Goal: Task Accomplishment & Management: Use online tool/utility

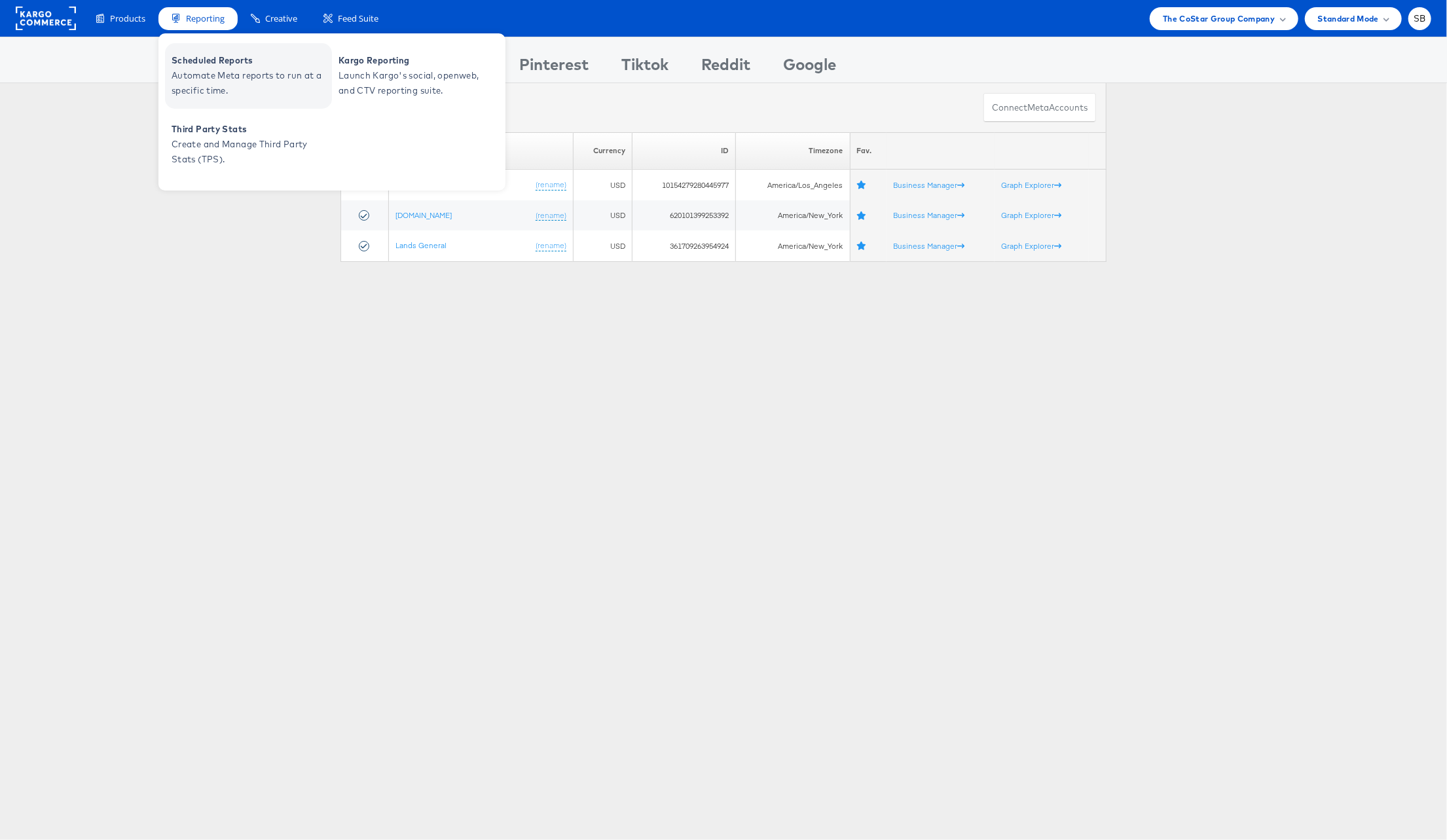
click at [207, 68] on span "Automate Meta reports to run at a specific time." at bounding box center [250, 83] width 157 height 30
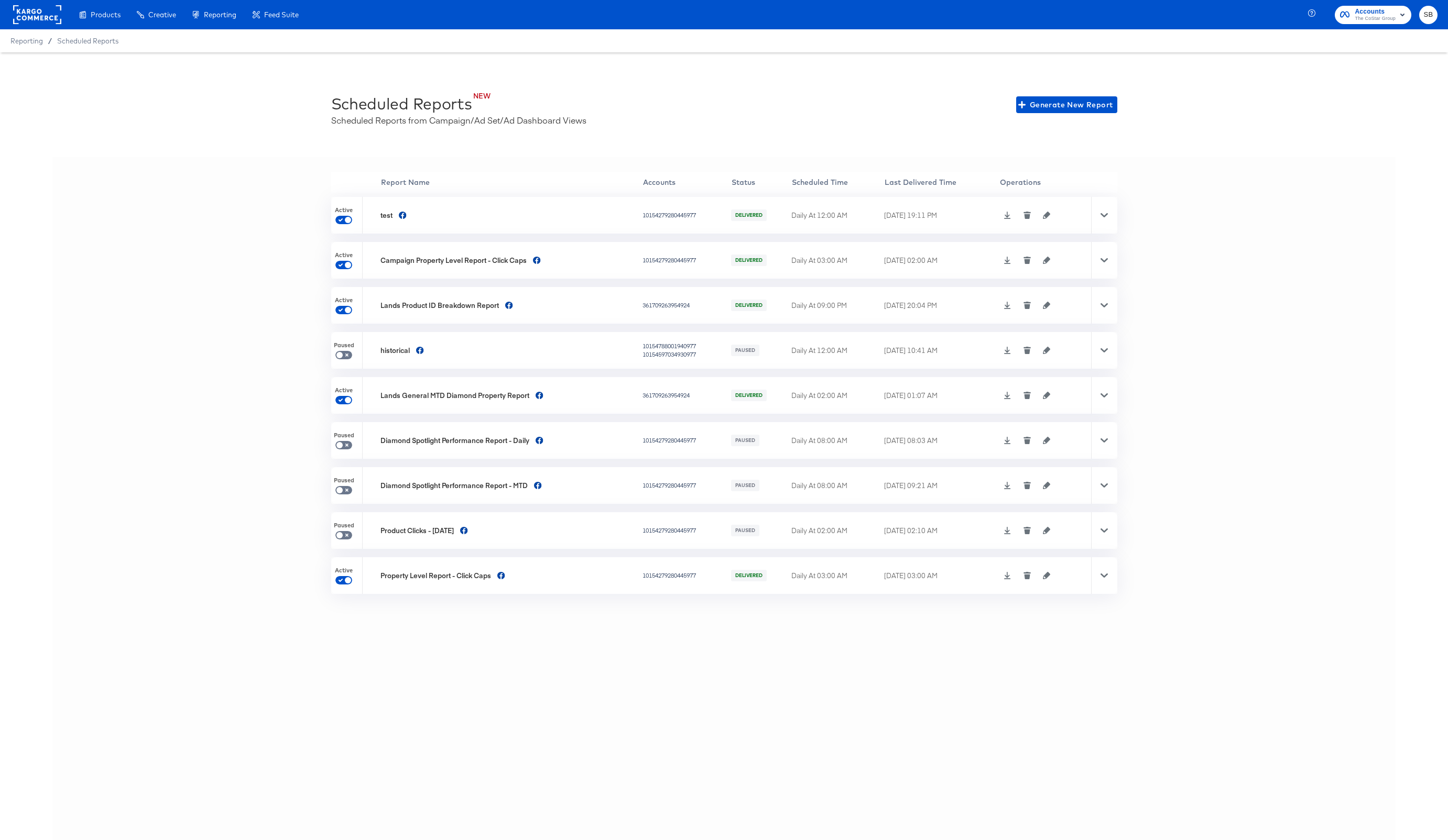
click at [1049, 258] on icon "button" at bounding box center [1046, 260] width 7 height 7
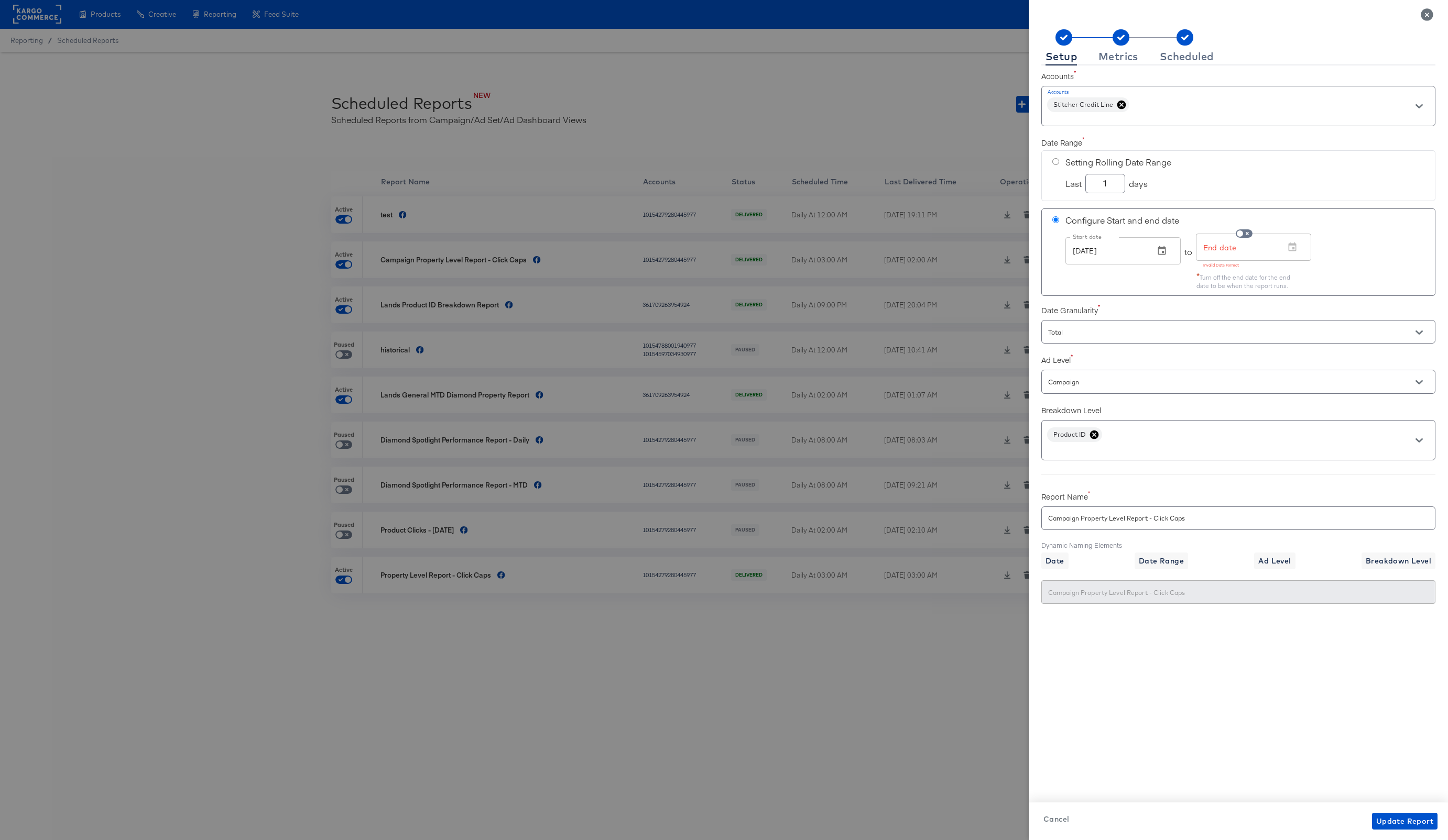
click at [531, 338] on div at bounding box center [724, 420] width 1448 height 840
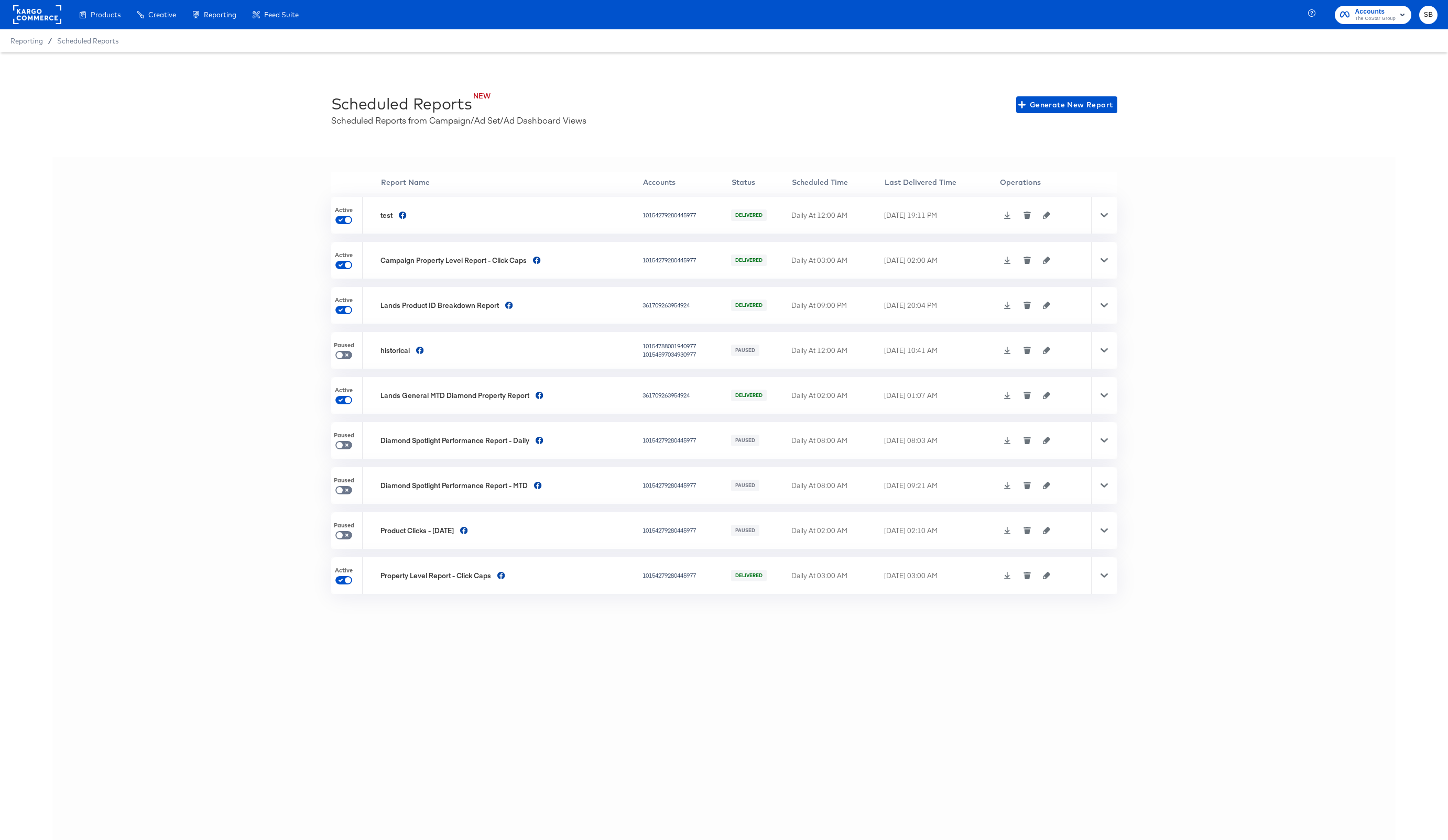
scroll to position [2, 0]
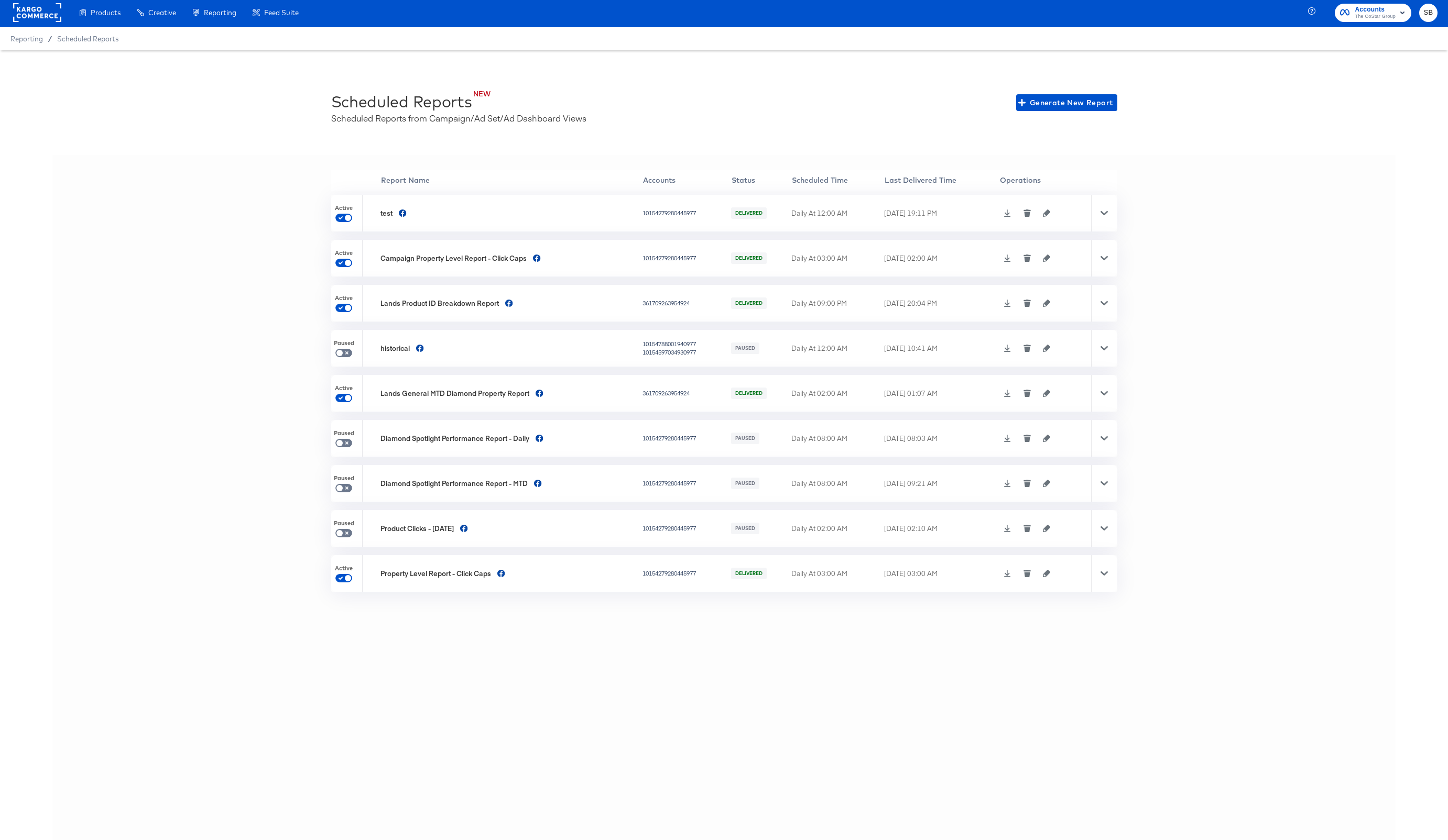
click at [1049, 573] on icon "button" at bounding box center [1046, 573] width 7 height 7
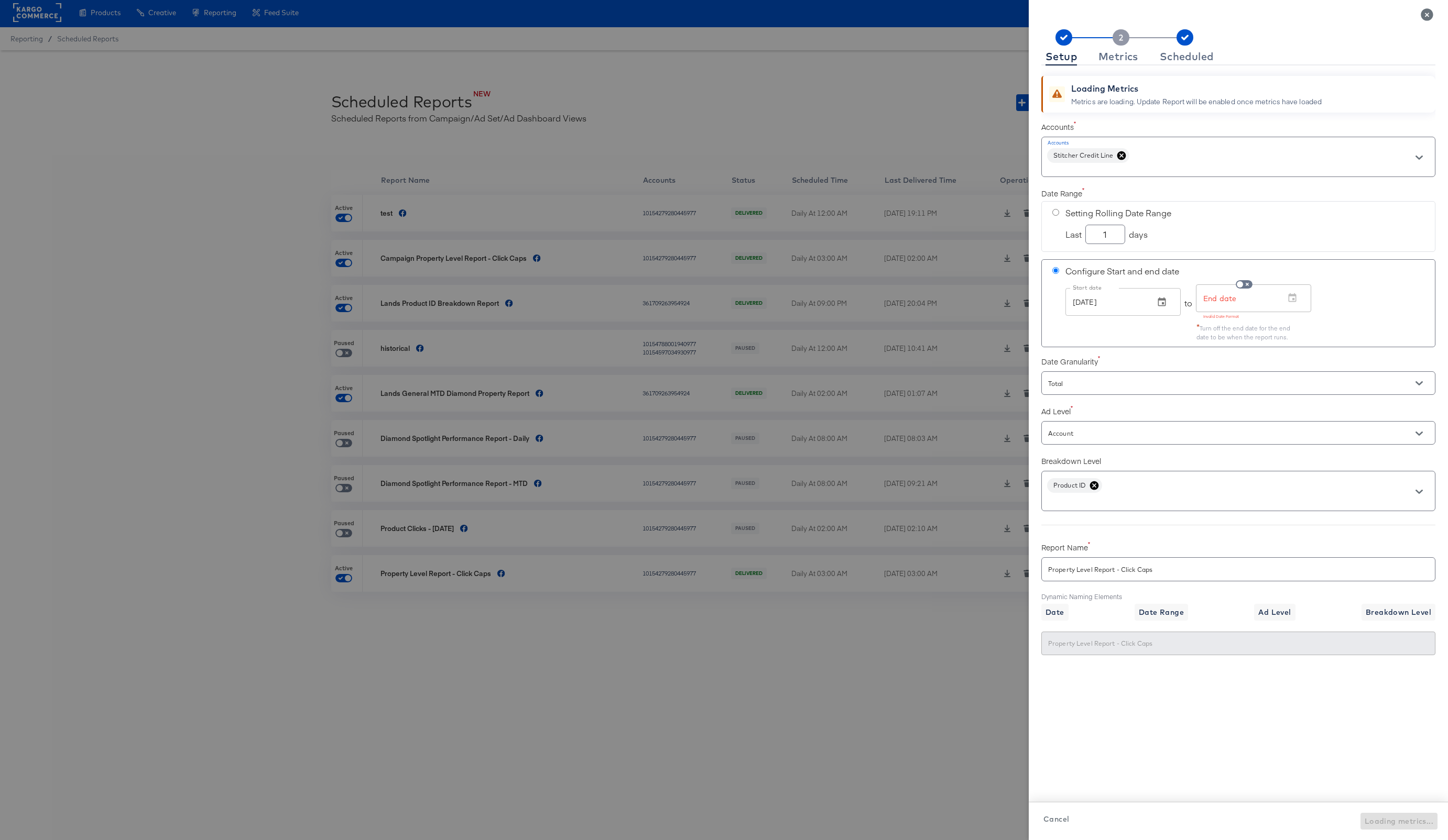
click at [467, 300] on div at bounding box center [724, 420] width 1448 height 840
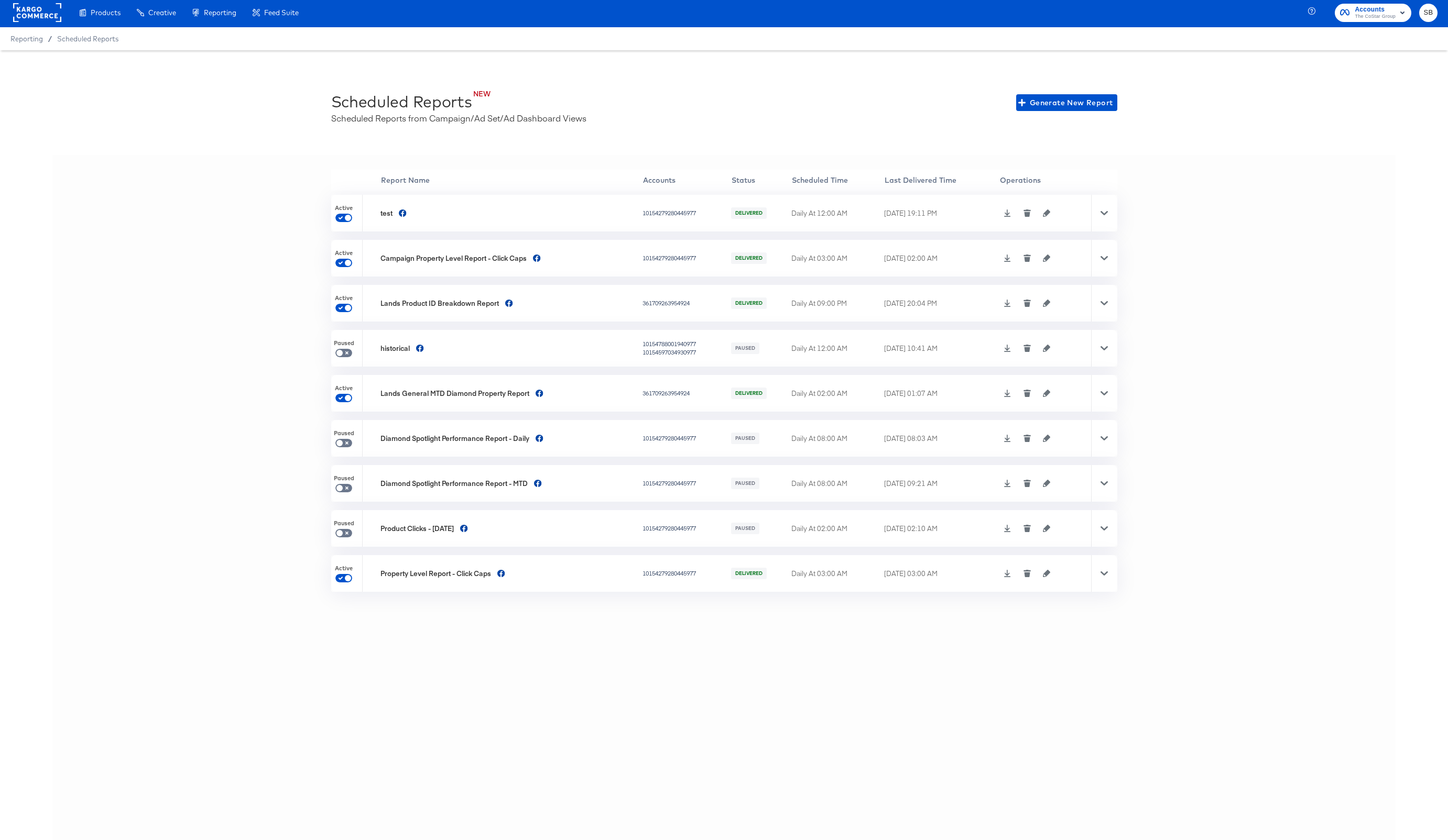
click at [39, 10] on rect at bounding box center [37, 13] width 48 height 19
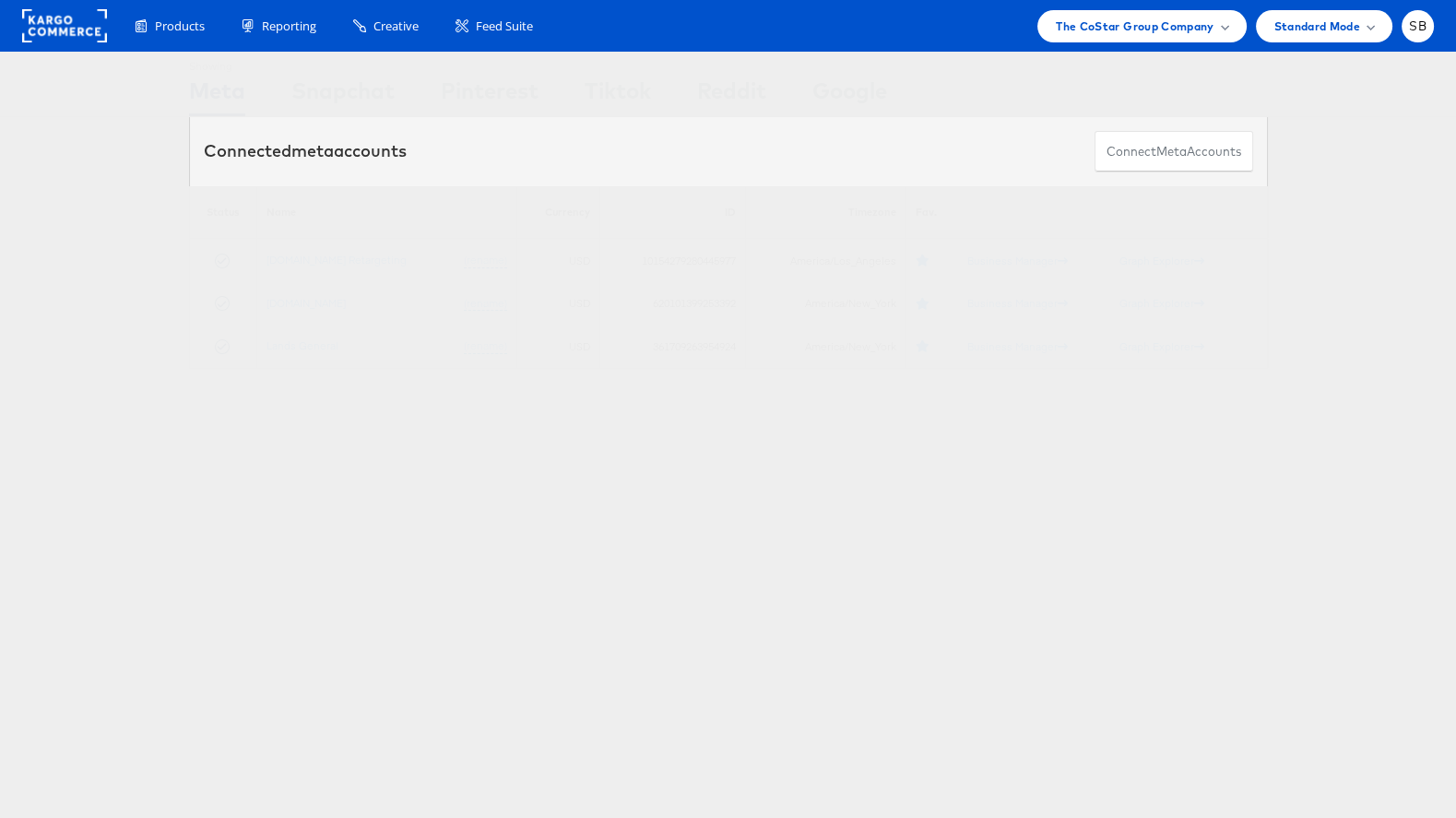
click at [647, 552] on div "Showing Meta Showing [GEOGRAPHIC_DATA] Showing Pinterest Showing Tiktok Showing…" at bounding box center [728, 512] width 1456 height 922
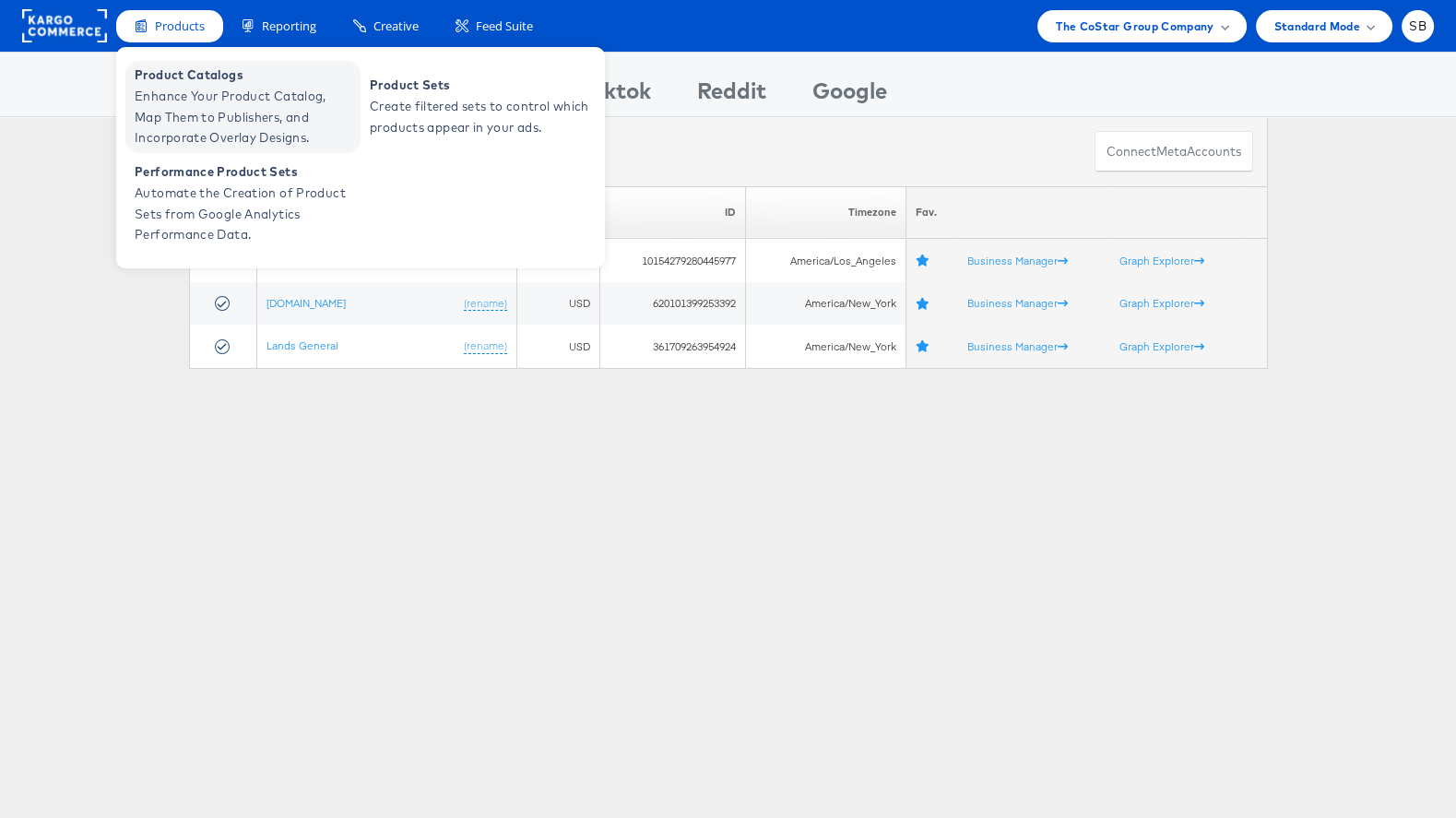
click at [210, 97] on span "Enhance Your Product Catalog, Map Them to Publishers, and Incorporate Overlay D…" at bounding box center [245, 117] width 222 height 62
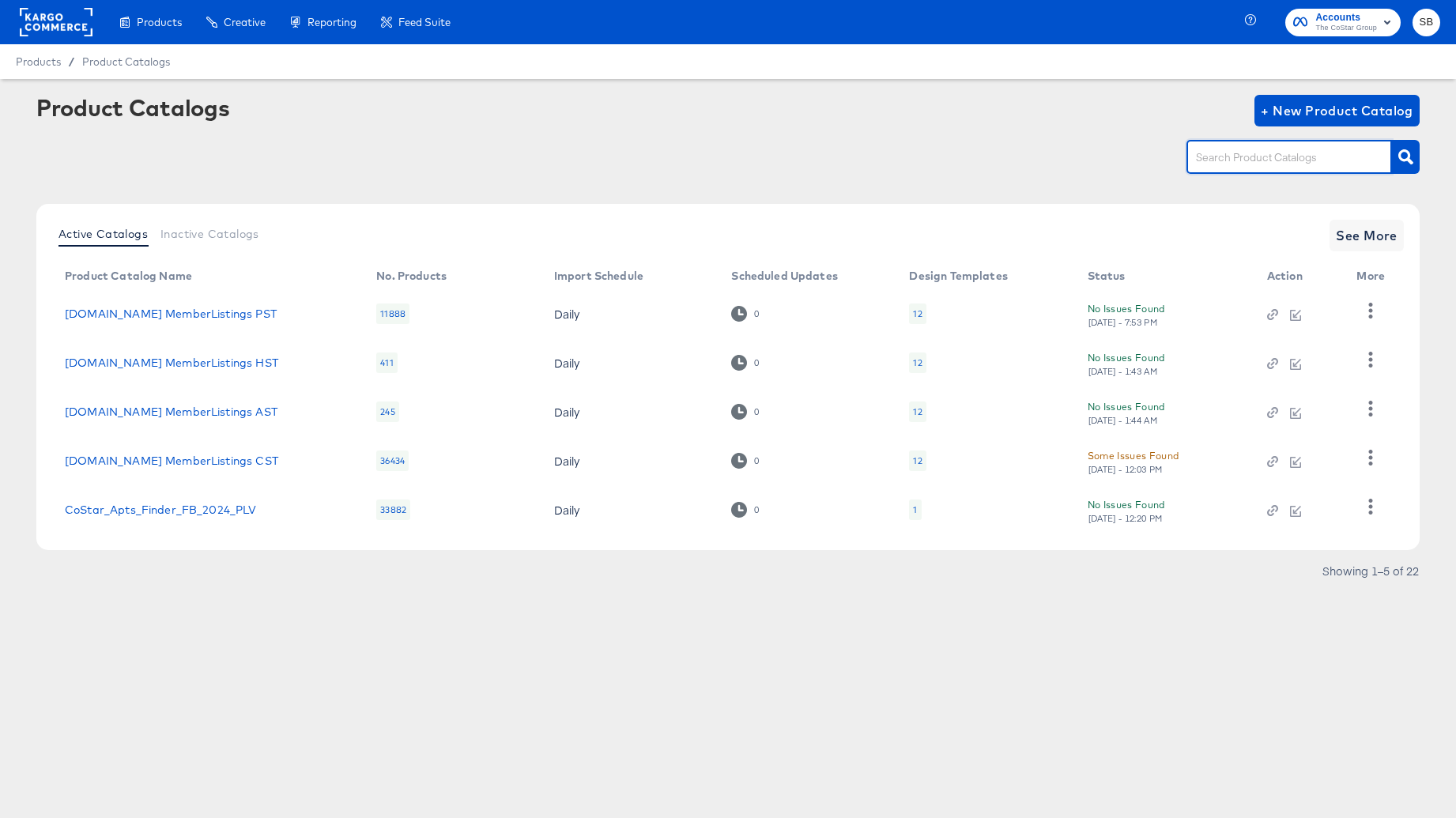
click at [1241, 163] on input "text" at bounding box center [1277, 157] width 169 height 18
type input "finder"
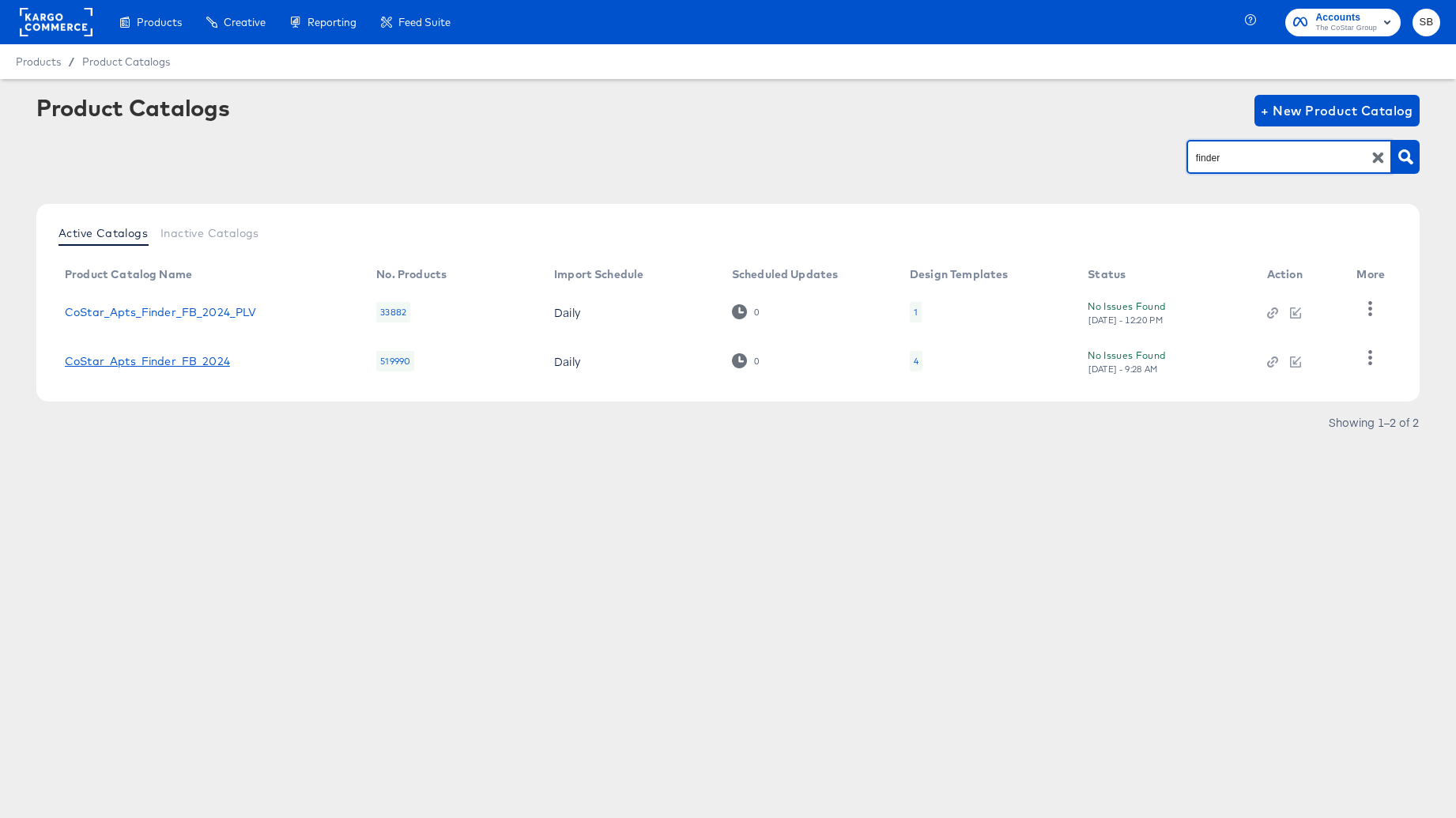
click at [165, 360] on link "CoStar_Apts_Finder_FB_2024" at bounding box center [147, 361] width 165 height 13
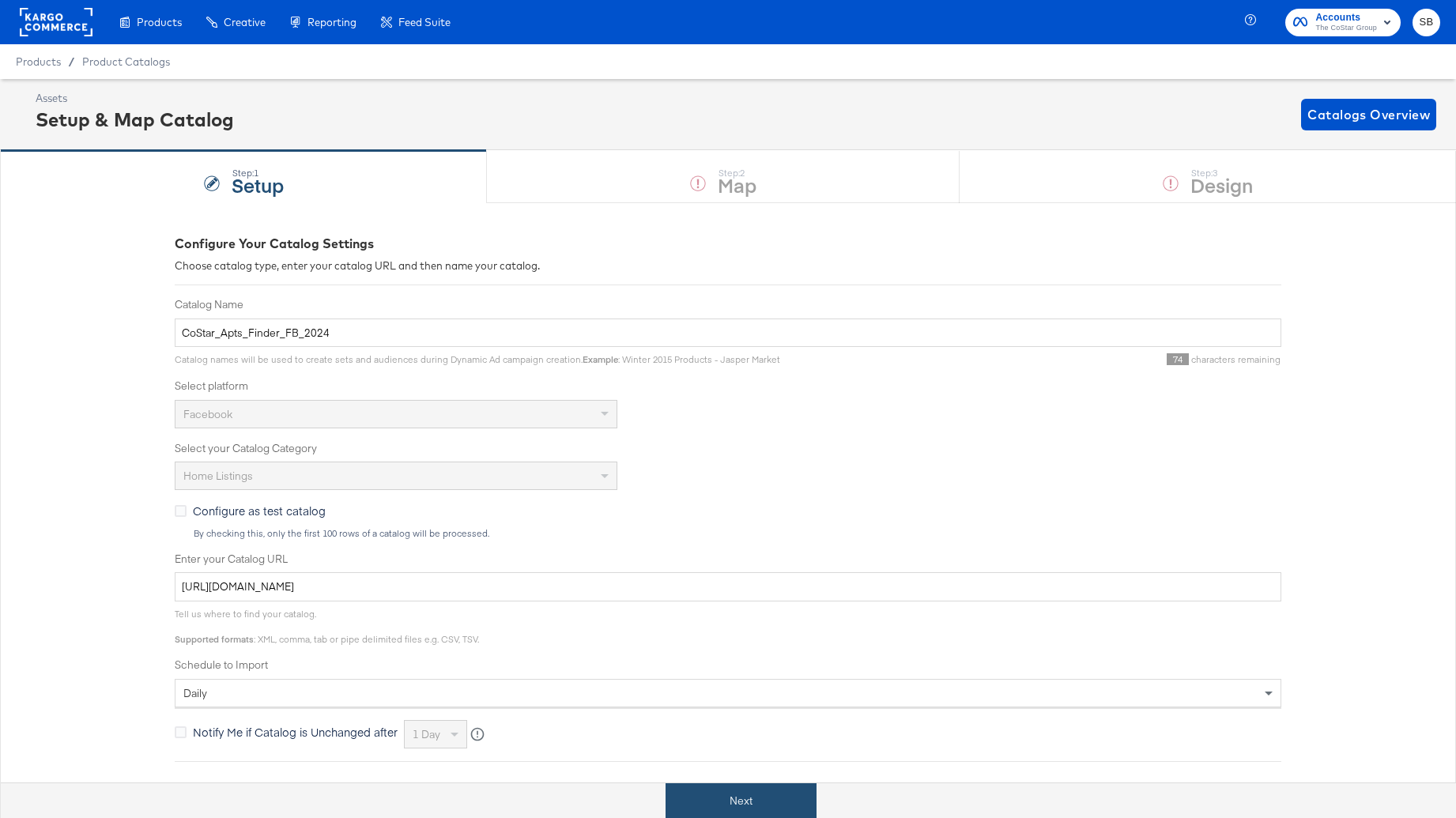
click at [736, 807] on button "Next" at bounding box center [741, 801] width 151 height 36
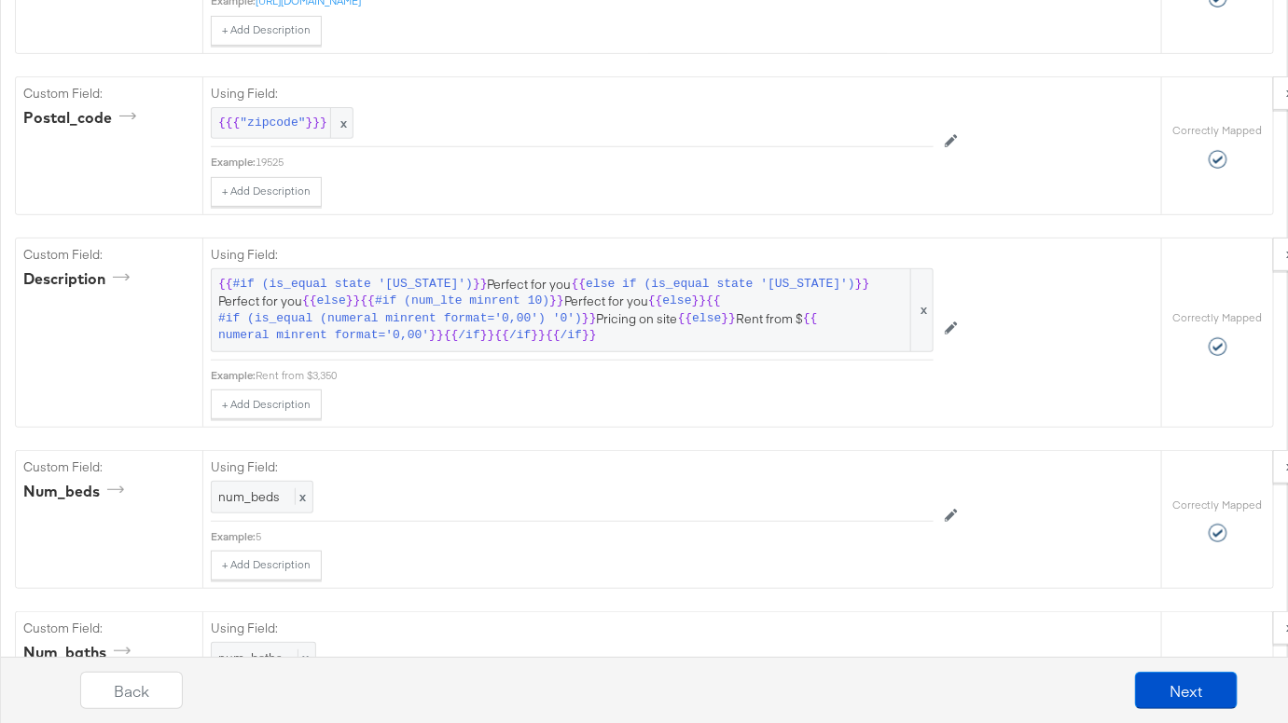
scroll to position [2764, 0]
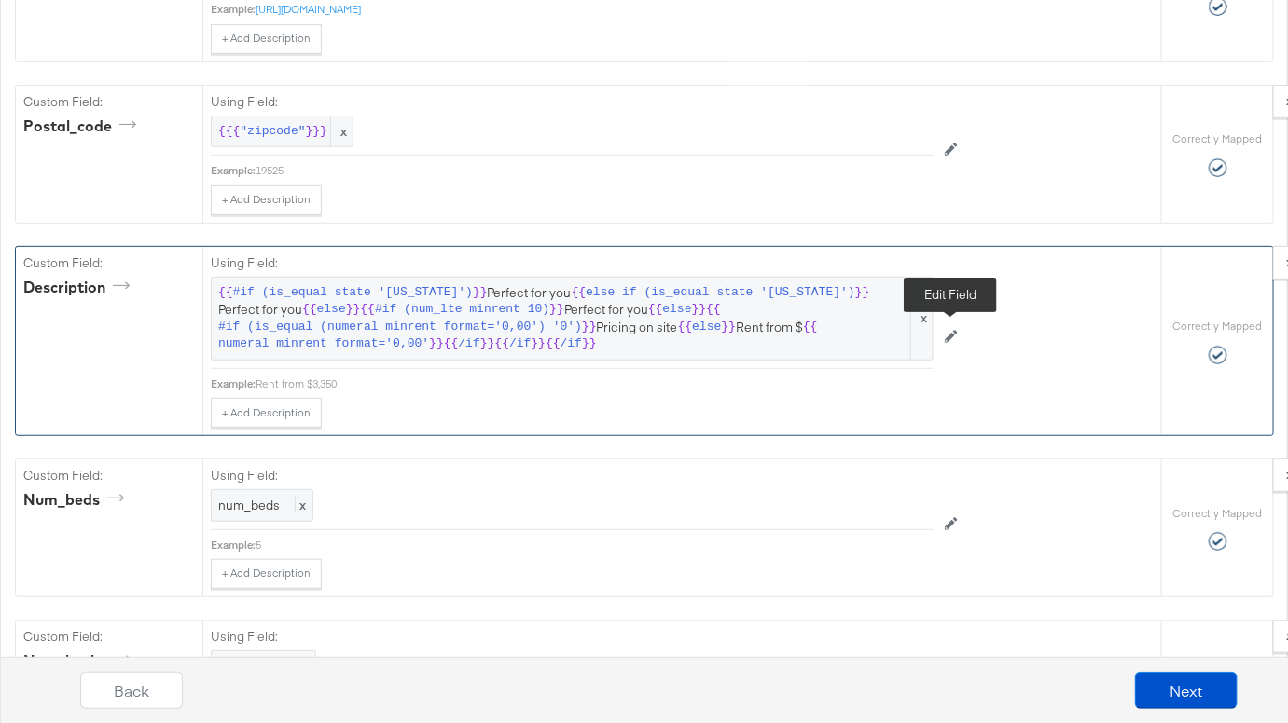
click at [949, 335] on icon at bounding box center [950, 336] width 13 height 13
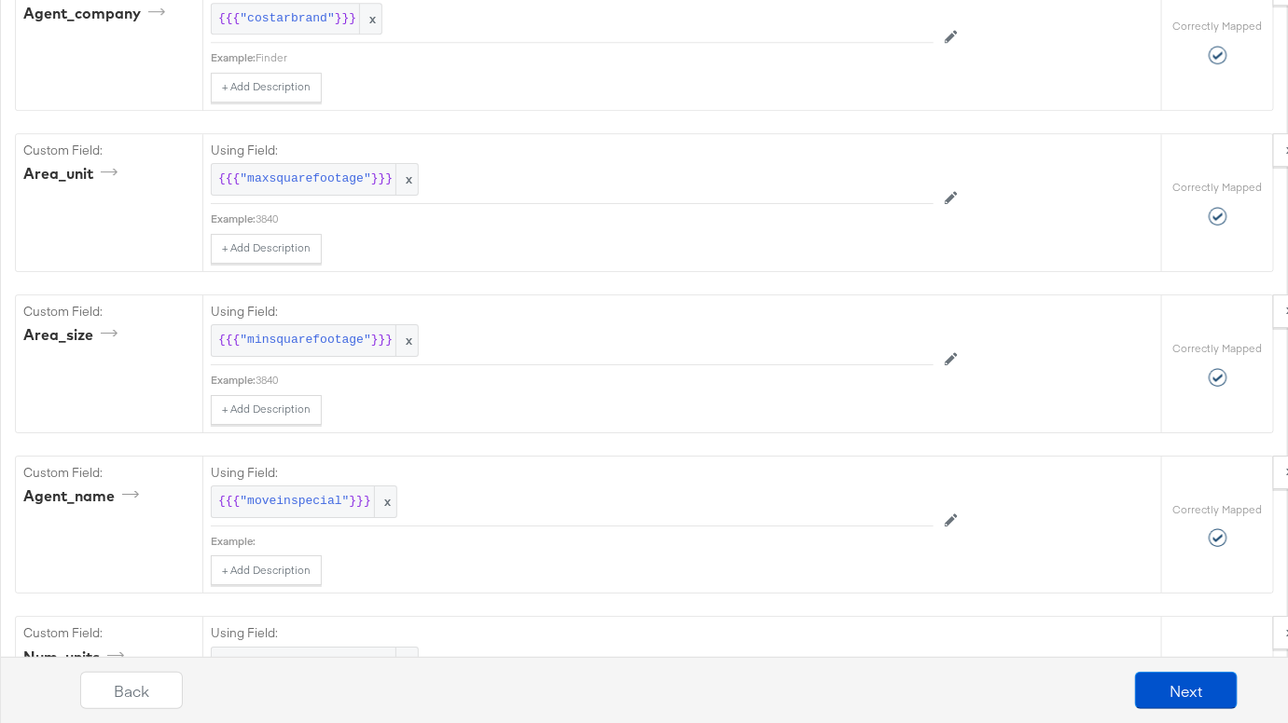
scroll to position [4990, 0]
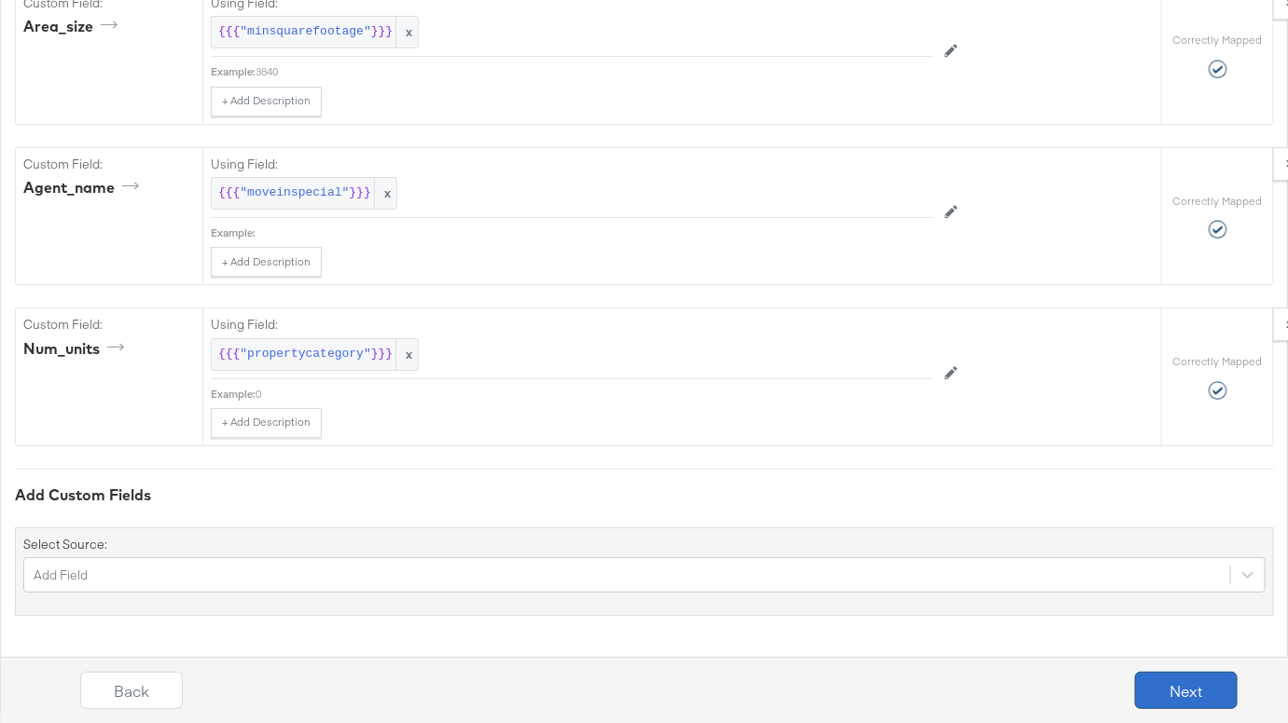
click at [1177, 684] on button "Next" at bounding box center [1186, 690] width 103 height 37
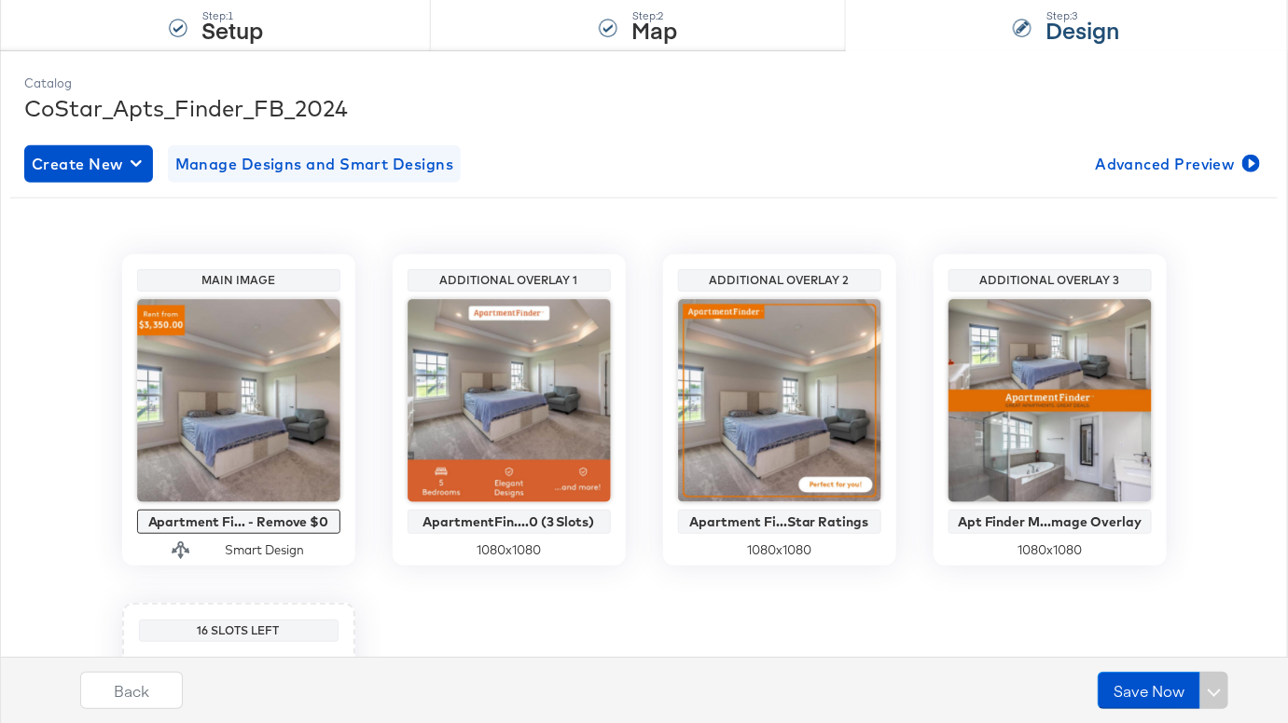
scroll to position [190, 0]
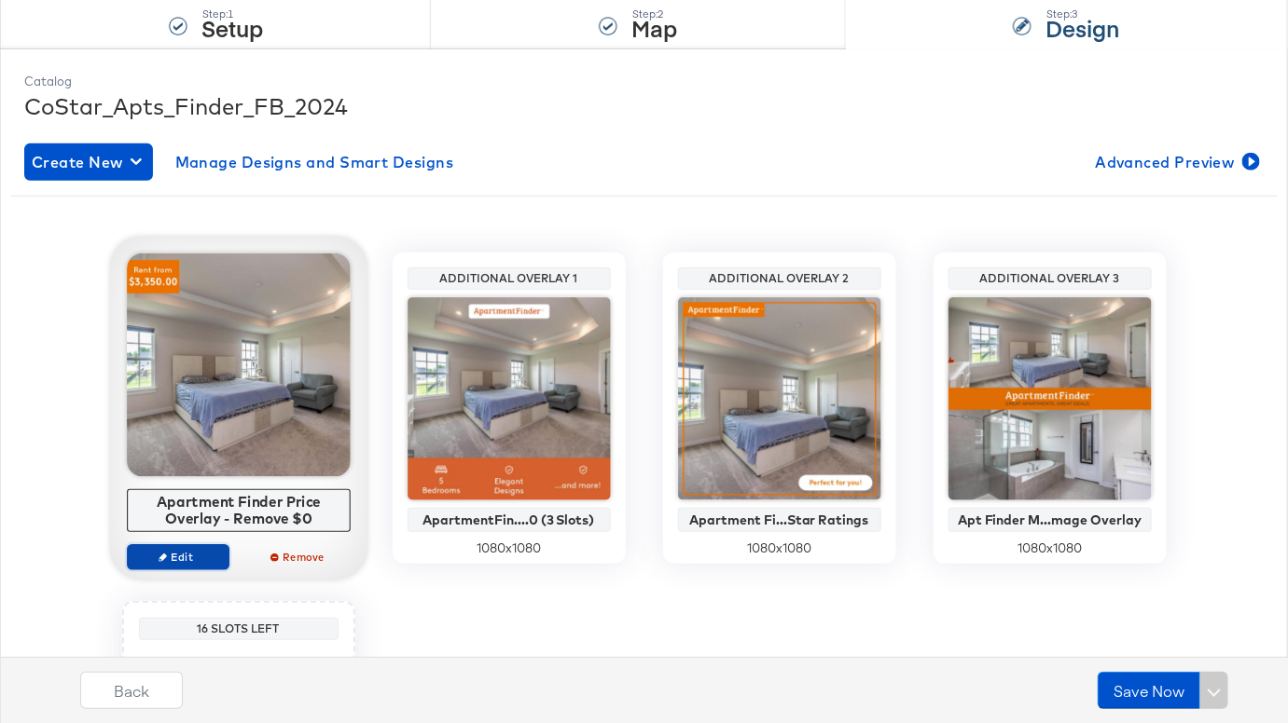
click at [182, 554] on span "Edit" at bounding box center [177, 557] width 86 height 14
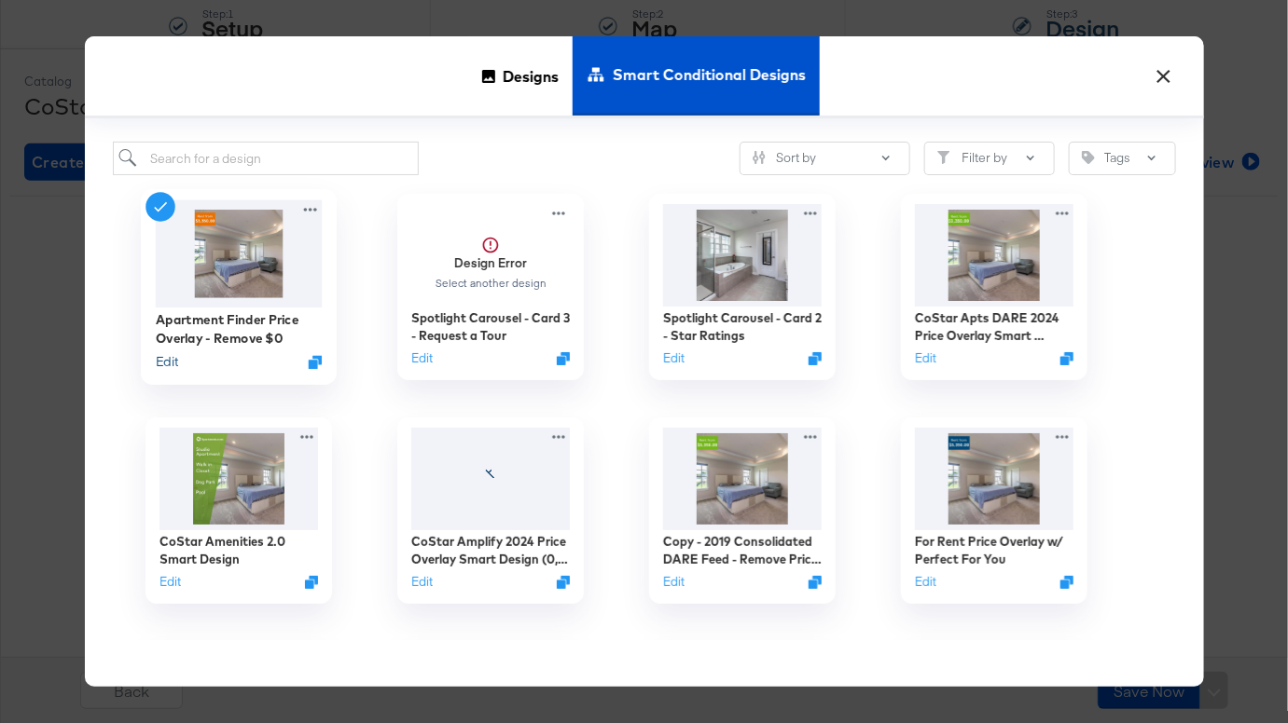
click at [166, 360] on button "Edit" at bounding box center [166, 362] width 22 height 18
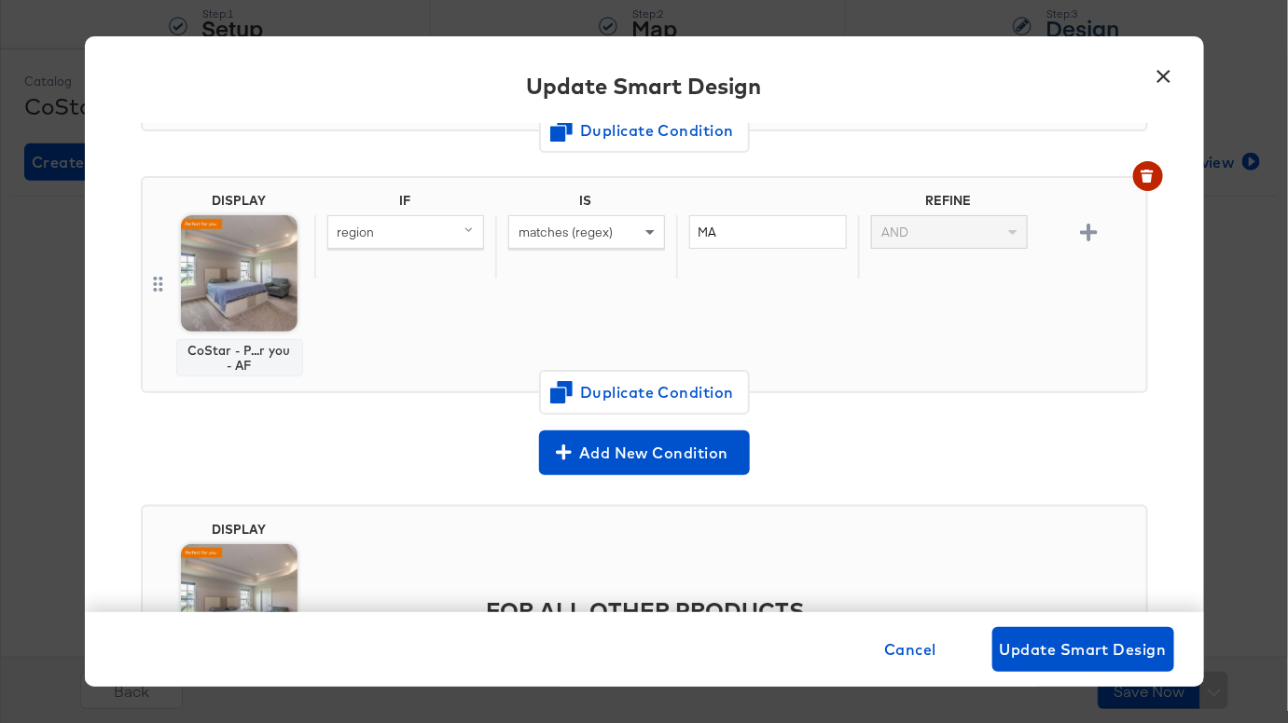
scroll to position [875, 0]
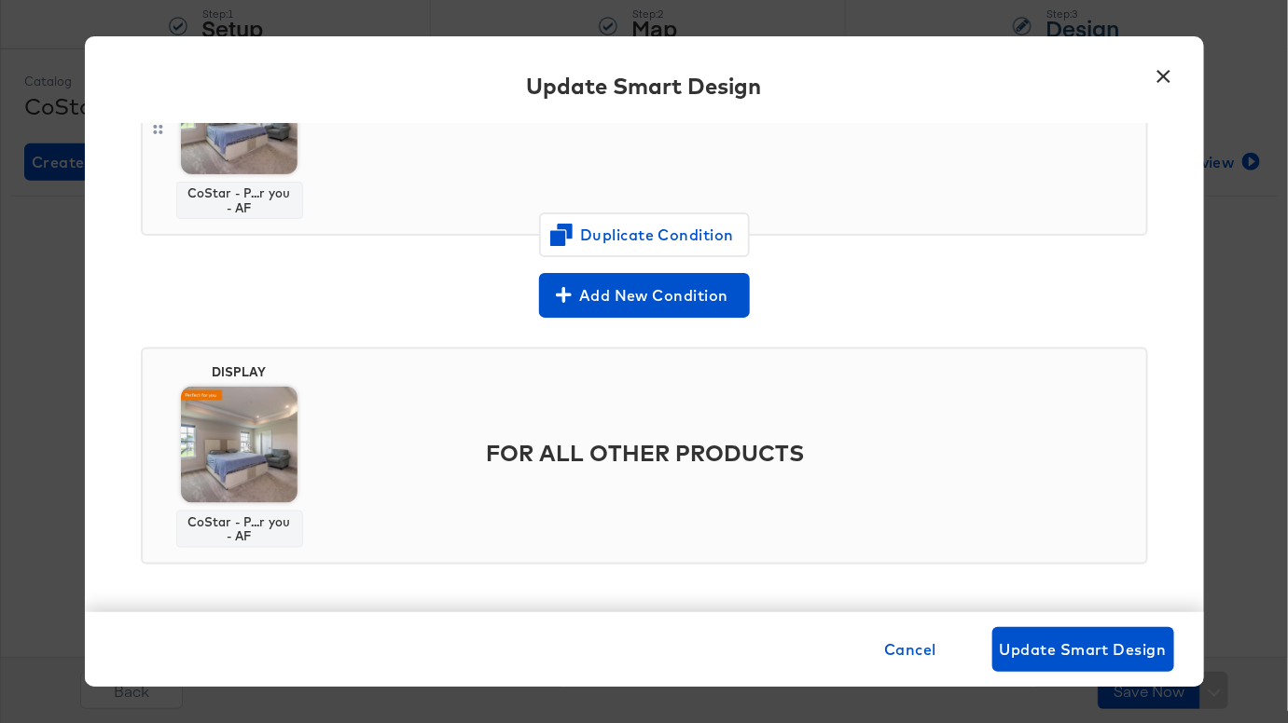
click at [1168, 73] on button "×" at bounding box center [1164, 72] width 34 height 34
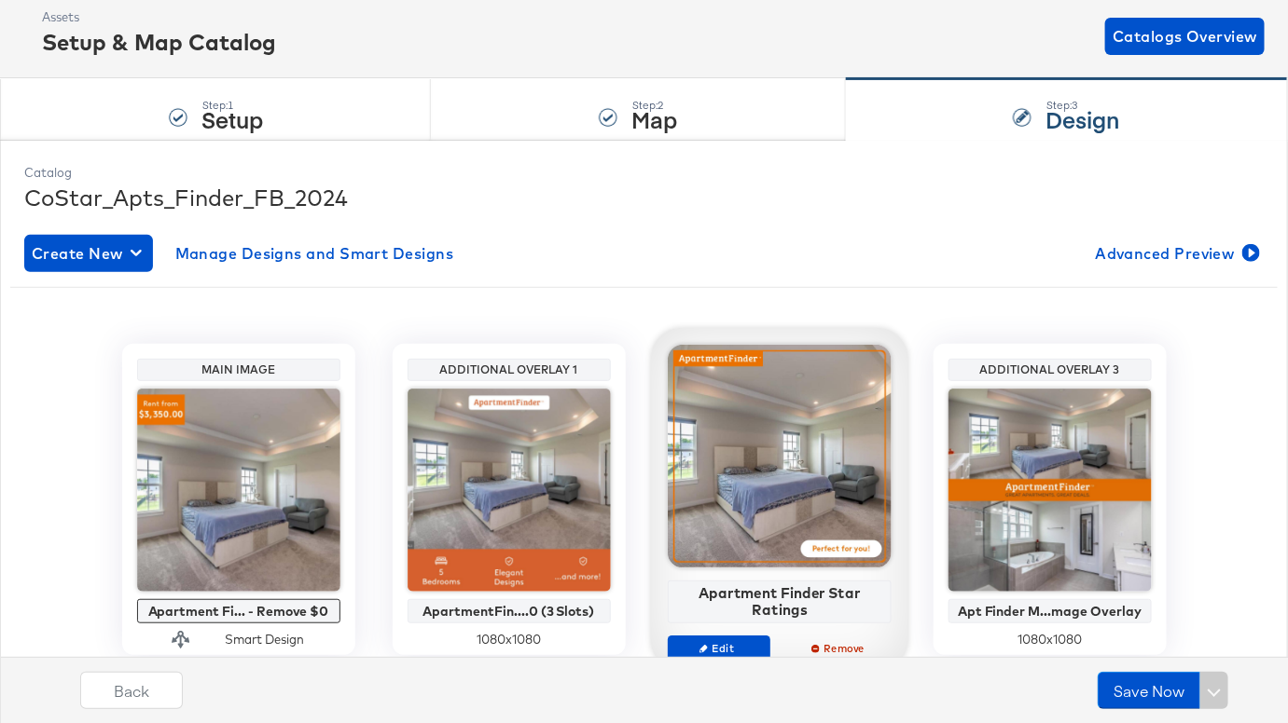
scroll to position [0, 0]
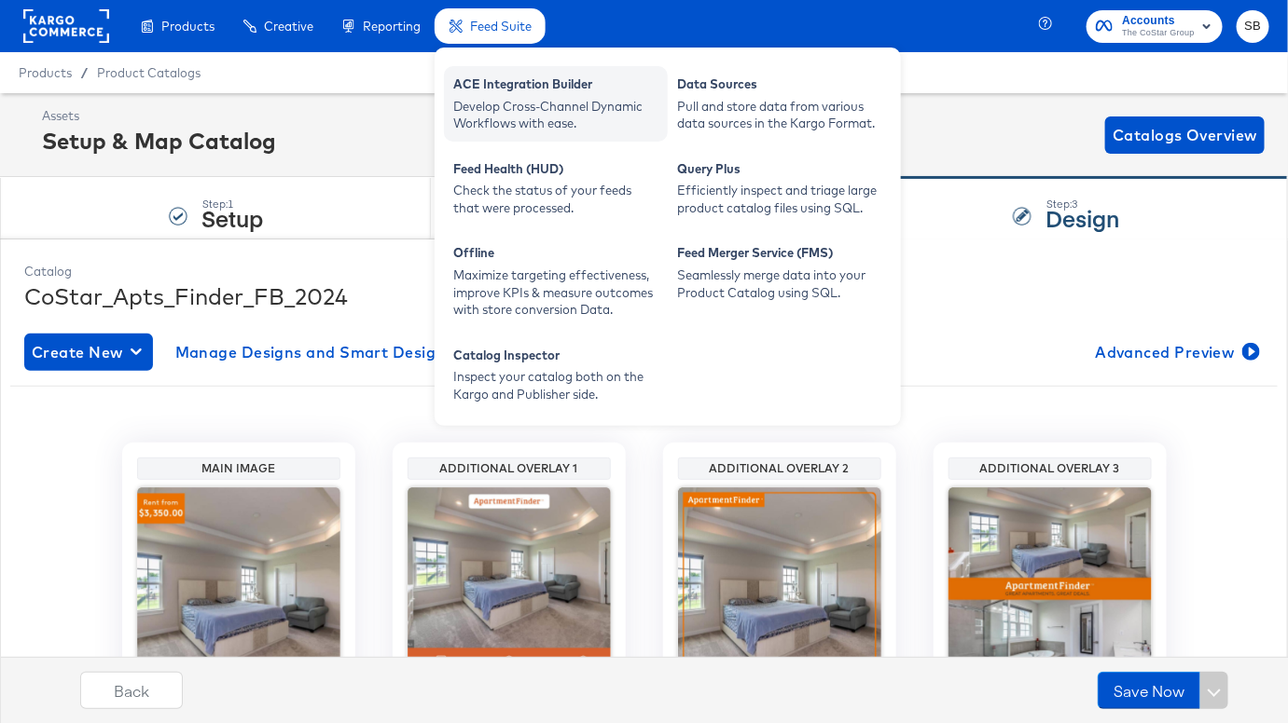
click at [494, 83] on div "ACE Integration Builder" at bounding box center [555, 87] width 205 height 22
